Goal: Check status: Check status

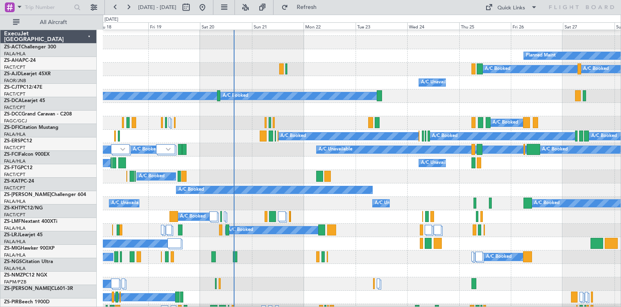
scroll to position [8, 0]
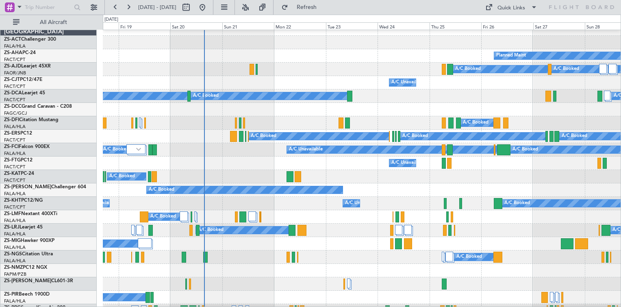
click at [215, 168] on div "A/C Unavailable A/C Booked A/C Booked A/C Booked A/C Booked A/C Booked A/C Book…" at bounding box center [362, 163] width 518 height 13
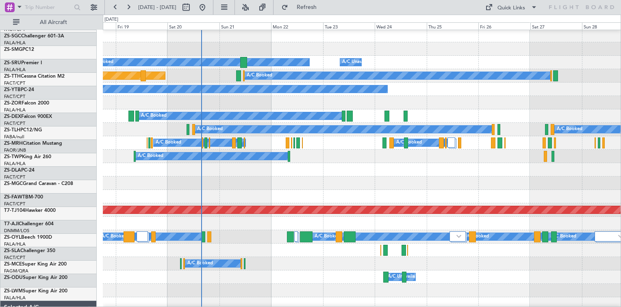
scroll to position [414, 0]
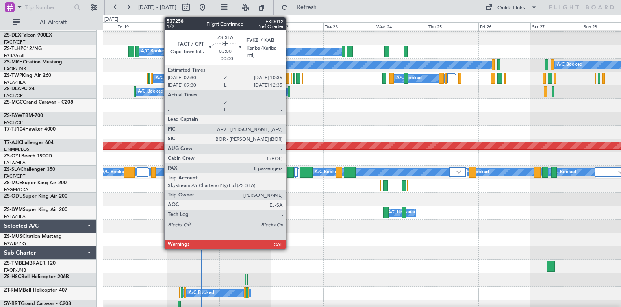
click at [290, 173] on div at bounding box center [290, 172] width 7 height 11
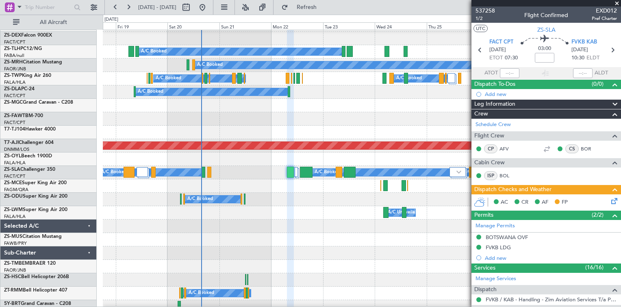
click at [618, 2] on span at bounding box center [617, 3] width 8 height 7
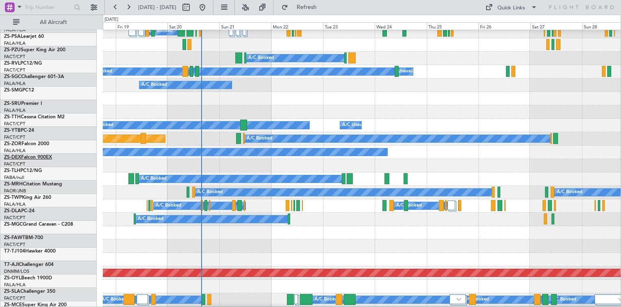
scroll to position [252, 0]
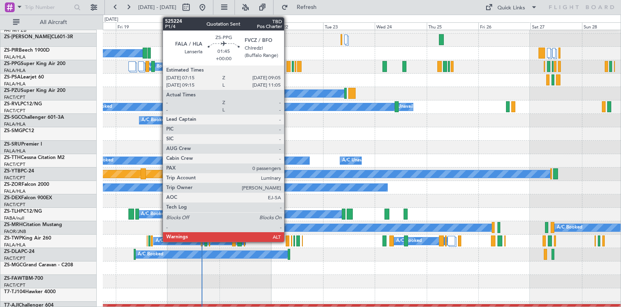
click at [288, 66] on div at bounding box center [289, 66] width 4 height 11
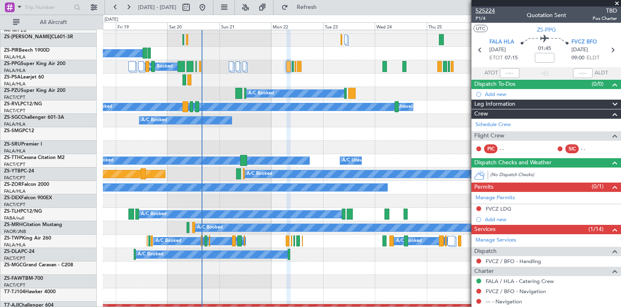
click at [493, 12] on span "525224" at bounding box center [486, 11] width 20 height 9
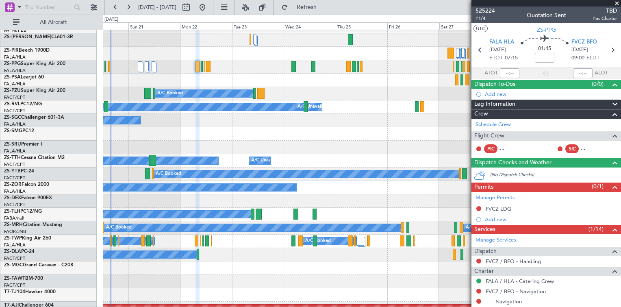
click at [333, 139] on div at bounding box center [362, 133] width 518 height 13
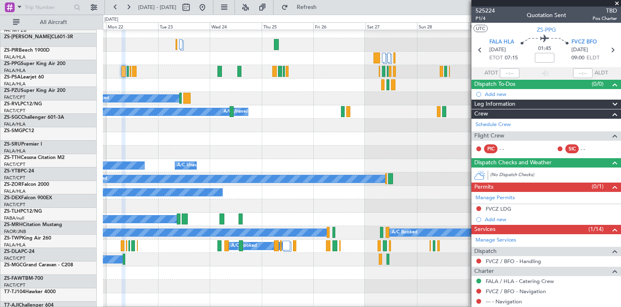
scroll to position [247, 0]
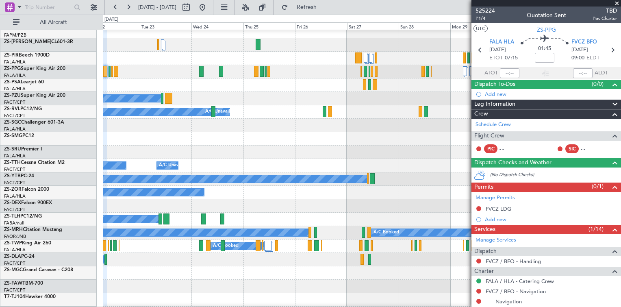
click at [294, 139] on div at bounding box center [362, 138] width 518 height 13
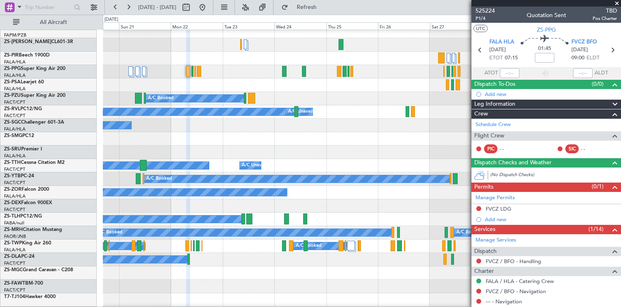
click at [226, 142] on div at bounding box center [362, 138] width 518 height 13
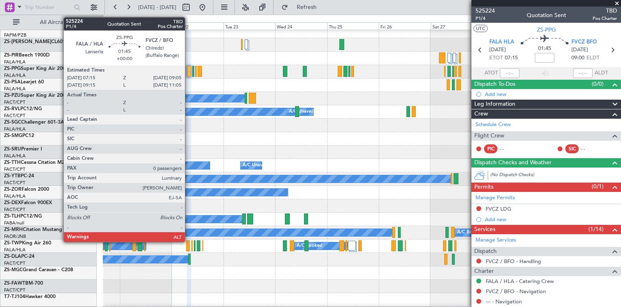
click at [189, 74] on div at bounding box center [189, 71] width 4 height 11
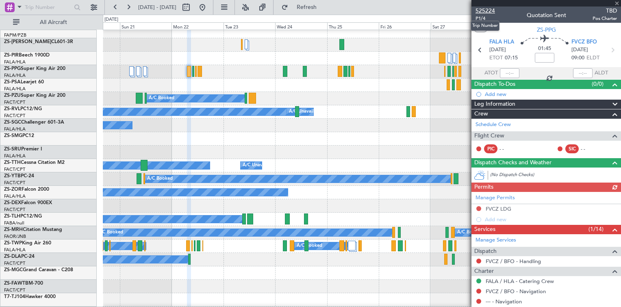
click at [490, 11] on span "525224" at bounding box center [486, 11] width 20 height 9
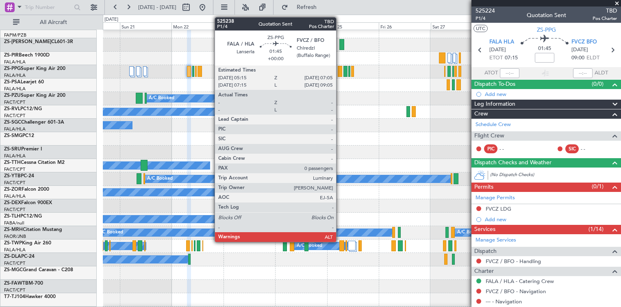
click at [340, 72] on div at bounding box center [340, 71] width 4 height 11
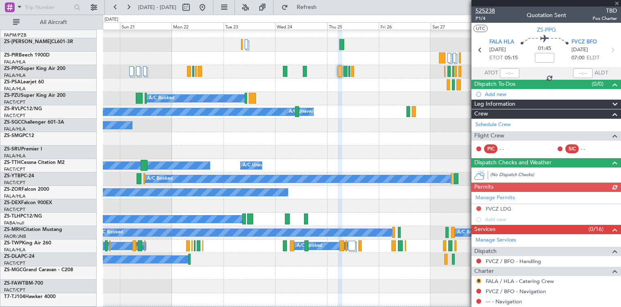
click at [481, 10] on span "525238" at bounding box center [486, 11] width 20 height 9
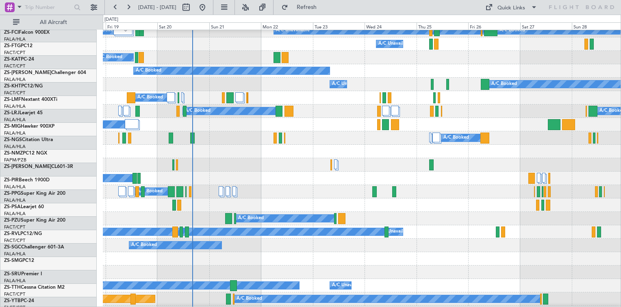
scroll to position [127, 0]
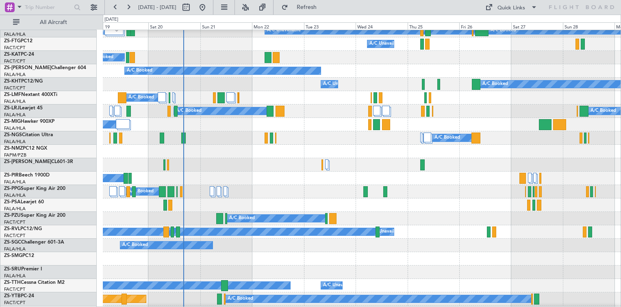
click at [305, 192] on div "A/C Booked" at bounding box center [362, 191] width 518 height 13
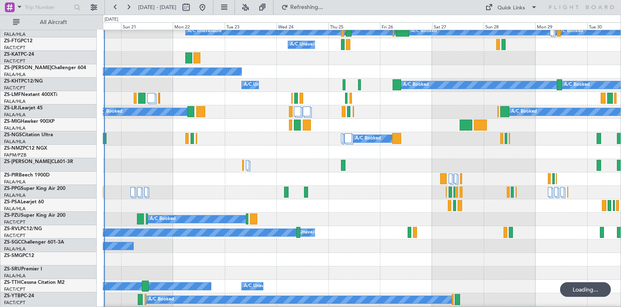
scroll to position [126, 0]
click at [377, 197] on div "A/C Booked" at bounding box center [362, 192] width 518 height 13
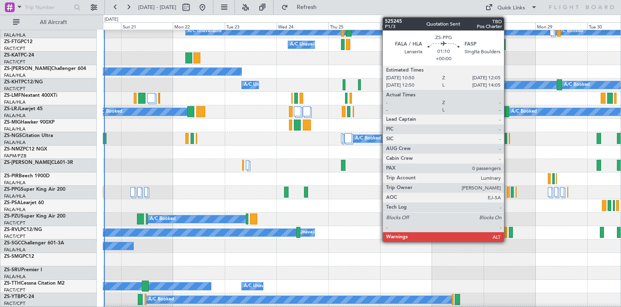
click at [508, 192] on div at bounding box center [508, 192] width 3 height 11
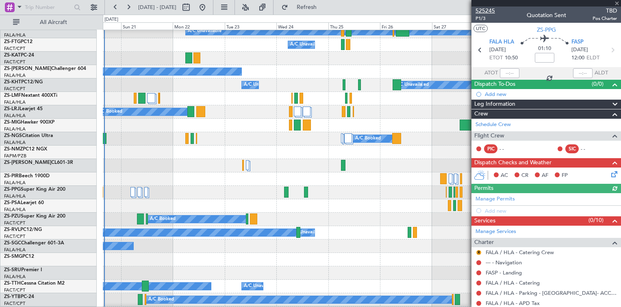
click at [488, 11] on span "525245" at bounding box center [486, 11] width 20 height 9
click at [616, 2] on span at bounding box center [617, 3] width 8 height 7
